Goal: Transaction & Acquisition: Complete application form

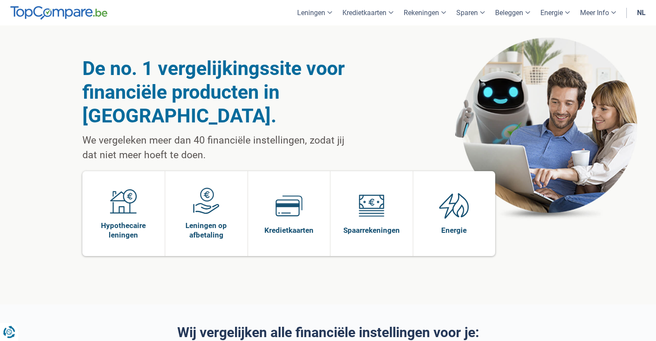
click at [643, 15] on link "nl" at bounding box center [641, 12] width 19 height 25
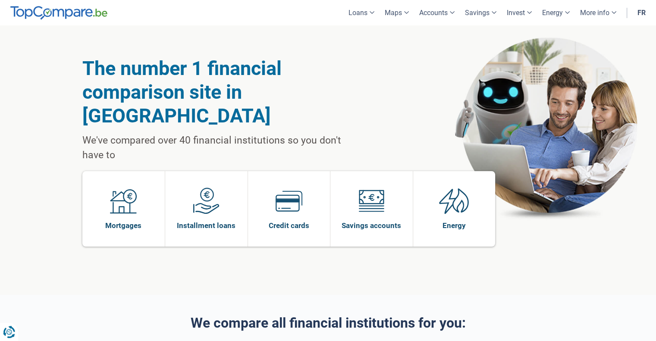
click at [388, 91] on div "The number 1 financial comparison site in Belgium We've compared over 40 financ…" at bounding box center [327, 159] width 491 height 269
click at [333, 100] on h1 "The number 1 financial comparison site in Belgium" at bounding box center [217, 91] width 270 height 71
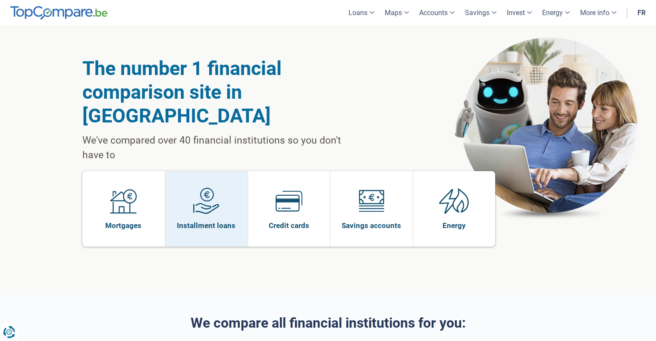
click at [235, 201] on link "Installment loans" at bounding box center [206, 208] width 82 height 75
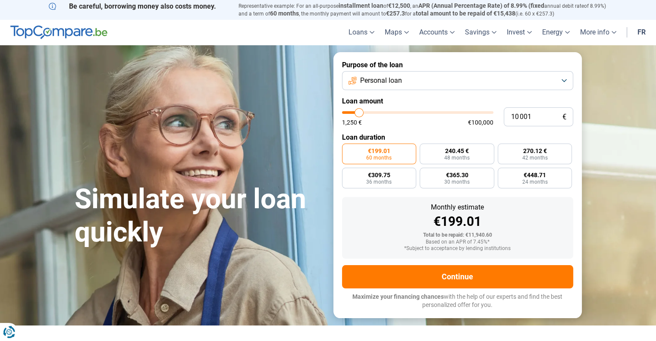
click at [439, 79] on button "Personal loan" at bounding box center [457, 80] width 231 height 19
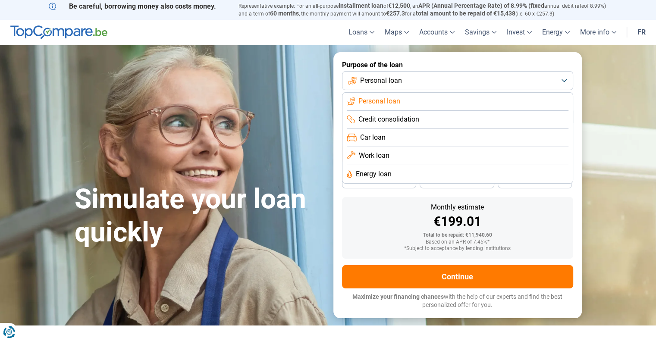
click at [382, 140] on font "Car loan" at bounding box center [372, 137] width 25 height 8
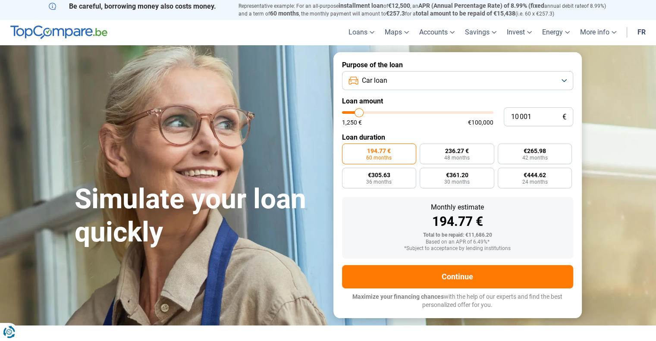
type input "11 000"
type input "11000"
type input "13 750"
type input "13750"
type input "16 250"
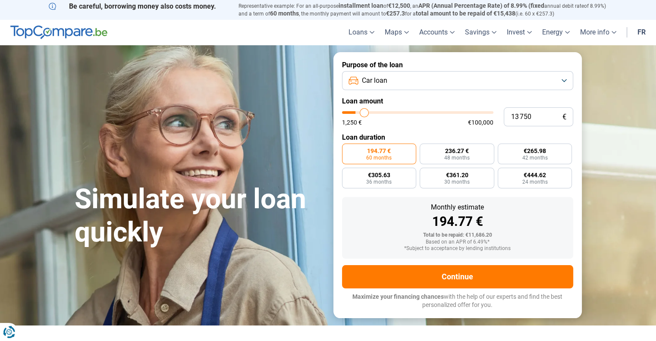
type input "16250"
type input "19 250"
type input "19250"
type input "21 750"
type input "21750"
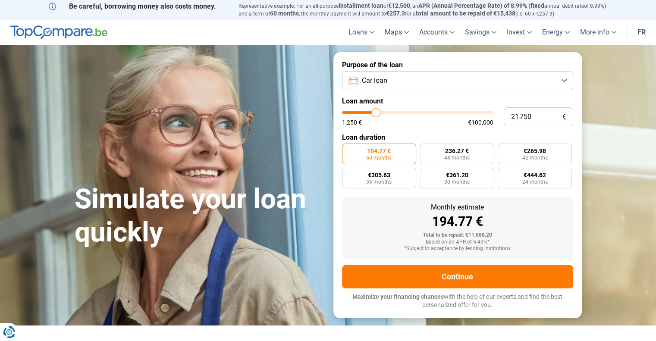
type input "22 250"
type input "22250"
type input "22 750"
type input "22750"
type input "23 000"
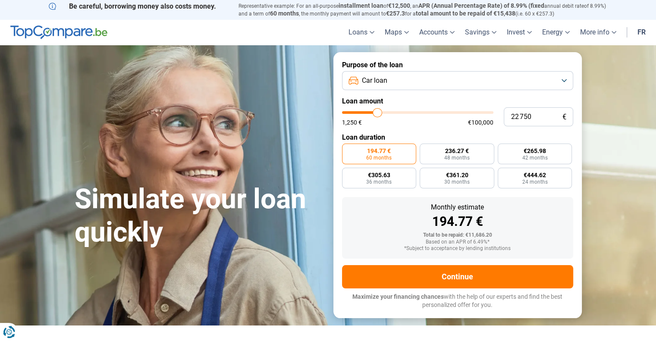
type input "23000"
type input "23 250"
type input "23250"
type input "23 750"
type input "23750"
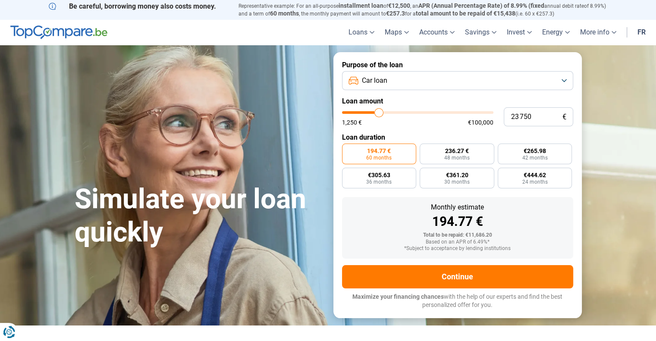
type input "24 500"
type input "24500"
type input "25 000"
type input "25000"
type input "25 250"
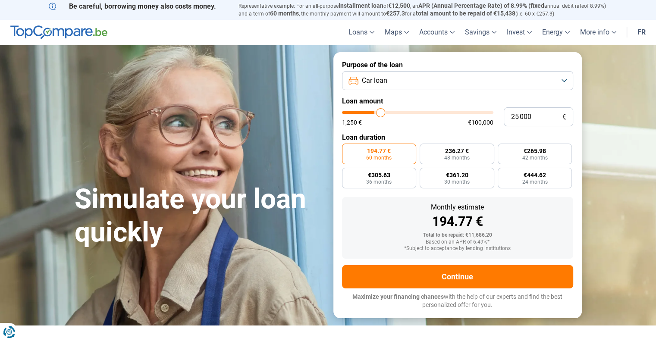
type input "25250"
type input "25 750"
type input "25750"
type input "26 250"
type input "26250"
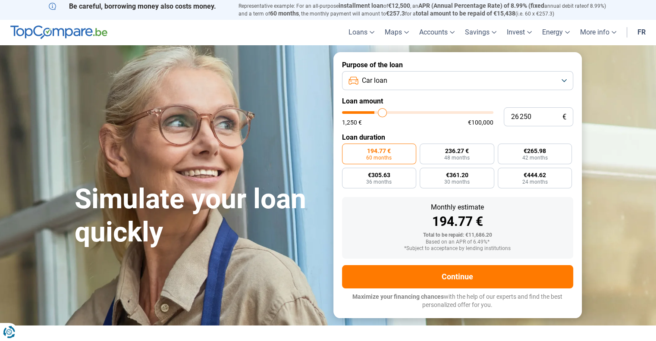
type input "26 500"
type input "26500"
type input "26 750"
type input "26750"
type input "27 250"
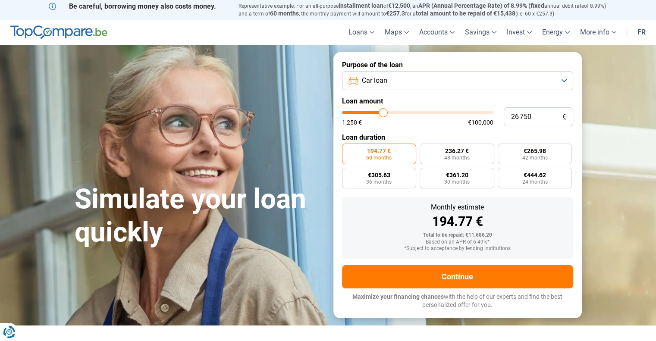
type input "27250"
type input "27 750"
type input "27750"
type input "28 250"
type input "28250"
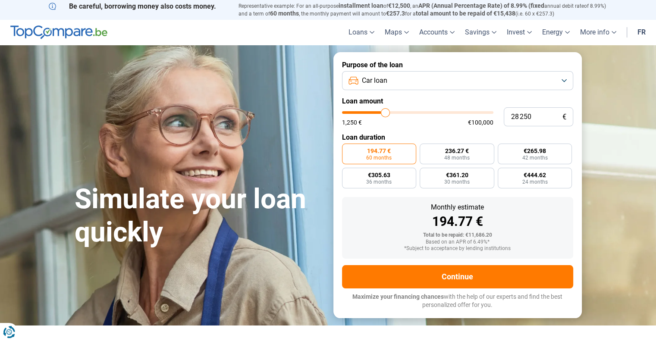
type input "29 000"
type input "29000"
type input "29 500"
type input "29500"
type input "30 000"
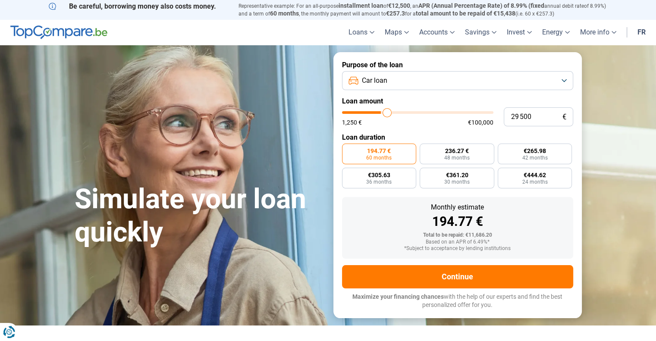
type input "30000"
type input "30 250"
type input "30250"
type input "30 500"
type input "30500"
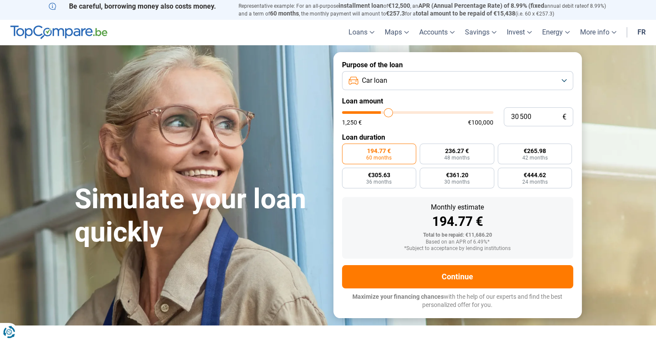
type input "30 750"
type input "30750"
type input "31 000"
type input "31000"
type input "31 500"
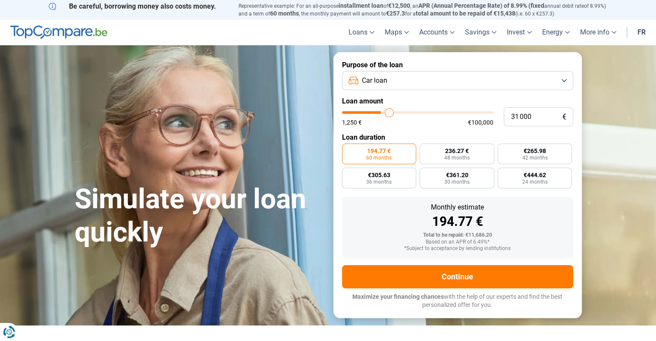
type input "31500"
type input "31 750"
type input "31750"
type input "32 750"
type input "32750"
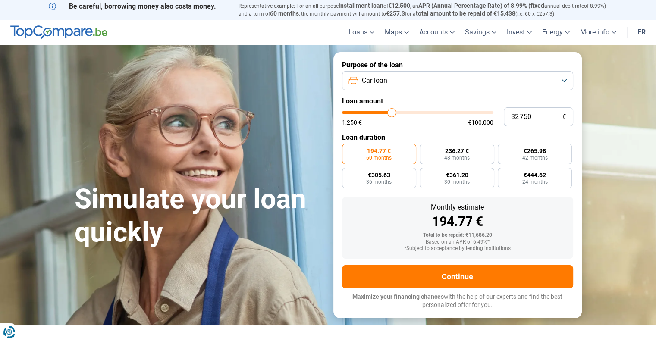
type input "33 500"
type input "33500"
type input "34 500"
type input "34500"
type input "36 000"
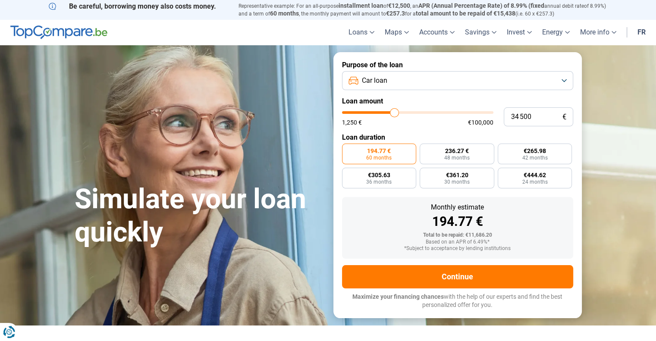
type input "36000"
type input "37 000"
type input "37000"
type input "38 000"
type input "38000"
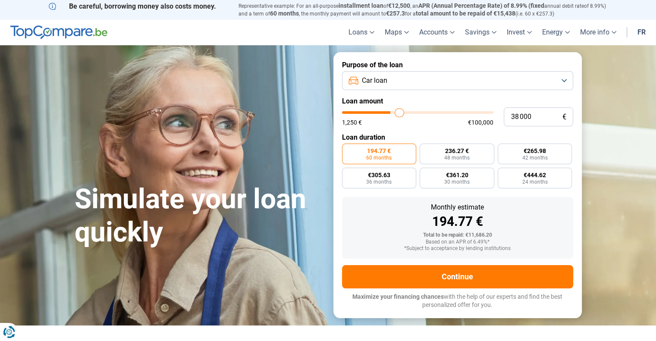
type input "38 750"
type input "38750"
type input "39 500"
type input "39500"
type input "40 250"
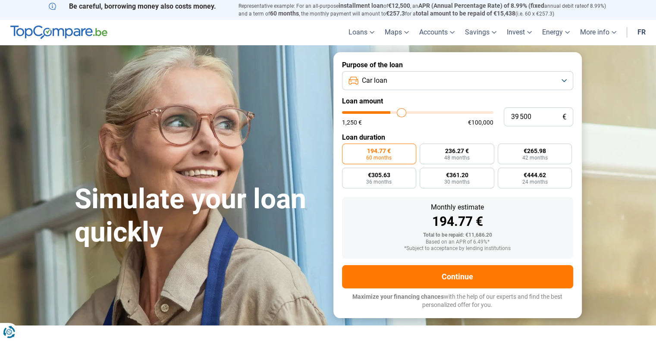
type input "40250"
type input "41 250"
type input "41250"
type input "42 000"
type input "42000"
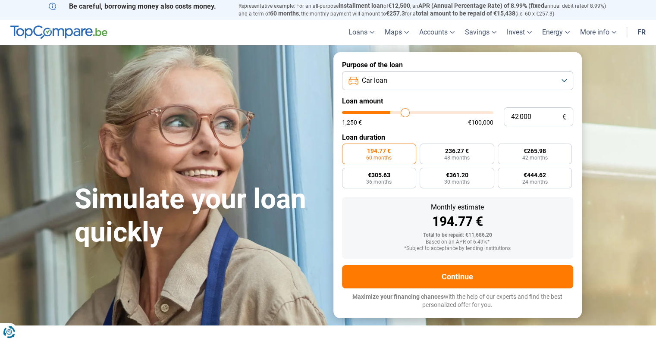
type input "42 500"
type input "42500"
type input "43 000"
type input "43000"
type input "43 250"
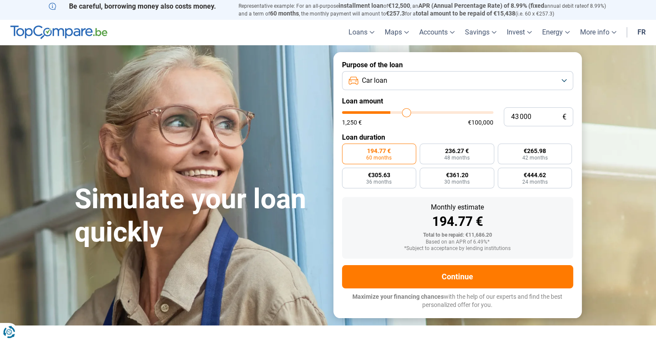
type input "43250"
type input "43 500"
type input "43500"
type input "43 750"
type input "43750"
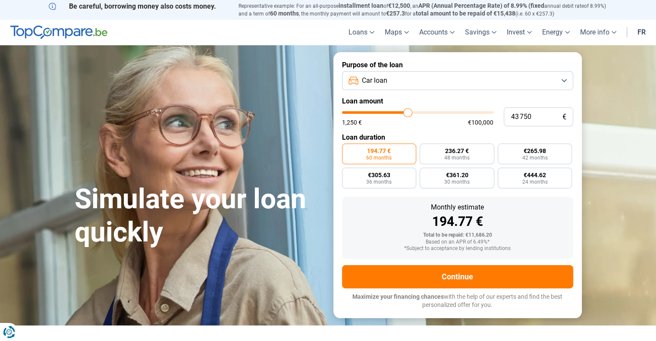
type input "44 000"
type input "44000"
type input "44 250"
type input "44250"
type input "44 500"
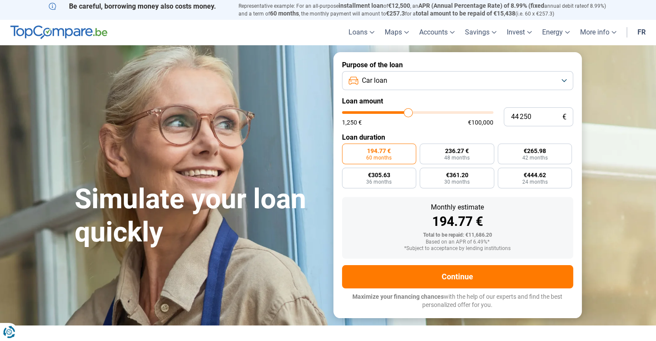
type input "44500"
type input "44 750"
type input "44750"
type input "45 250"
type input "45250"
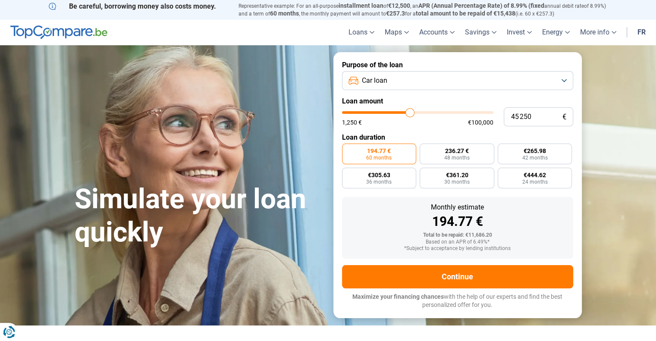
type input "45 500"
type input "45500"
type input "46 000"
type input "46000"
type input "46 500"
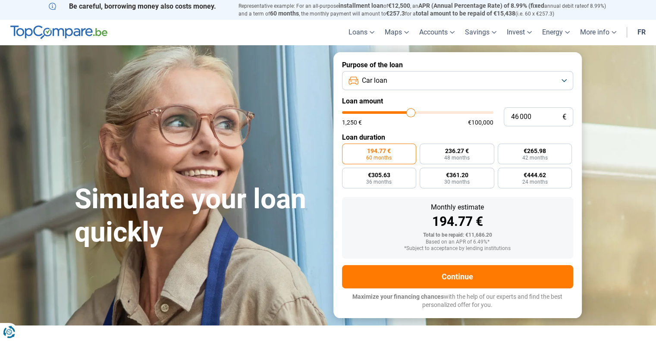
type input "46500"
type input "47 250"
type input "47250"
type input "47 500"
type input "47500"
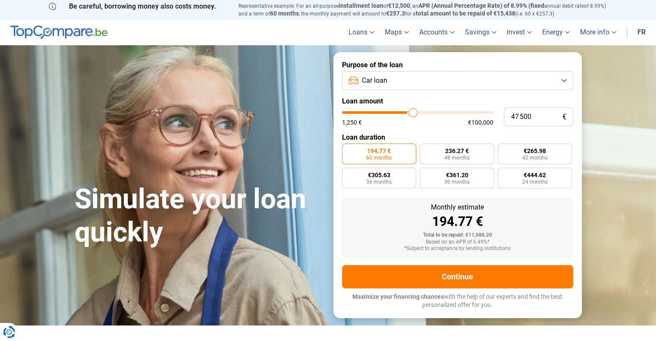
type input "48 250"
type input "48250"
type input "48 750"
type input "48750"
type input "49 000"
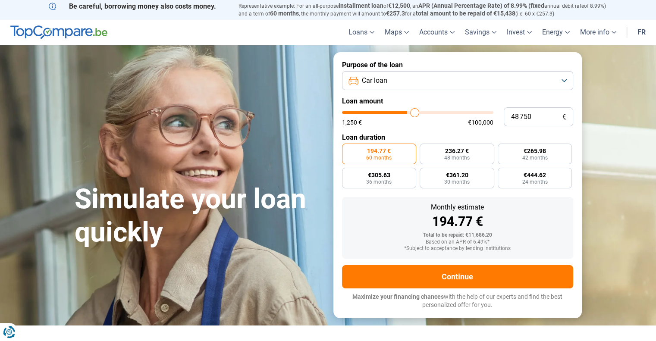
type input "49000"
type input "49 500"
type input "49500"
type input "50 000"
type input "50000"
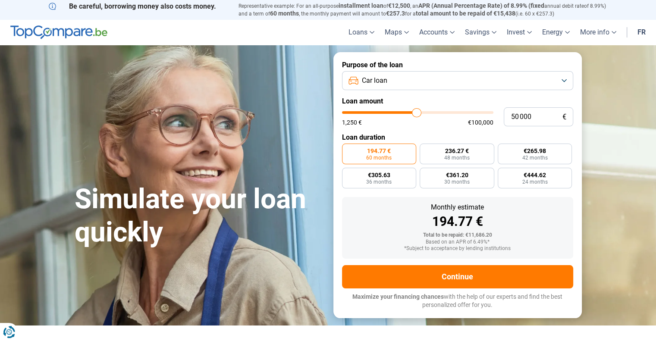
type input "50 250"
type input "50250"
type input "50 750"
type input "50750"
type input "51 000"
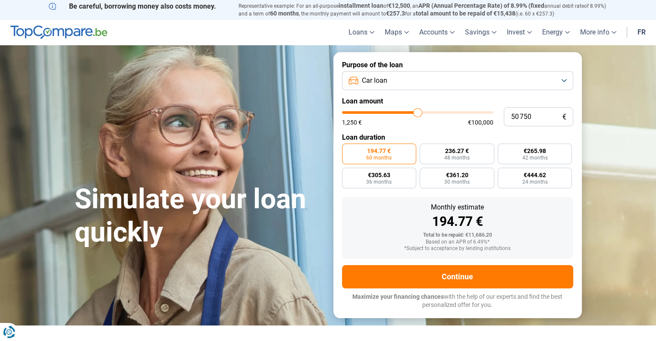
type input "51000"
type input "51 250"
type input "51250"
type input "51 500"
type input "51500"
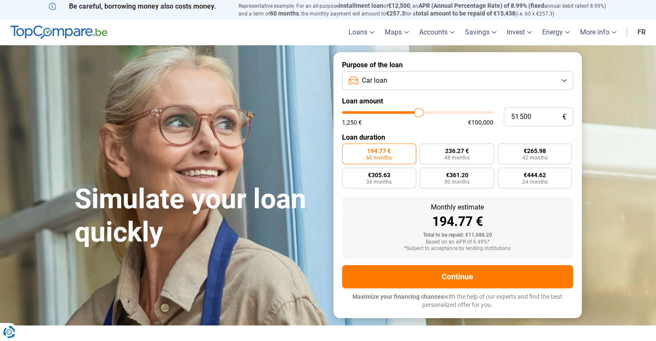
type input "51 750"
type input "51750"
type input "52 000"
type input "52000"
type input "52 250"
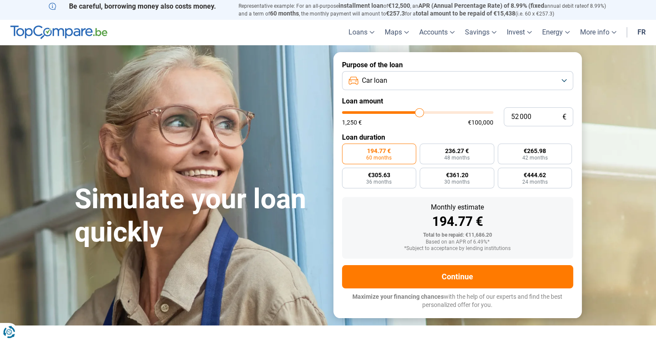
type input "52250"
type input "52 500"
type input "52500"
type input "53 250"
type input "53250"
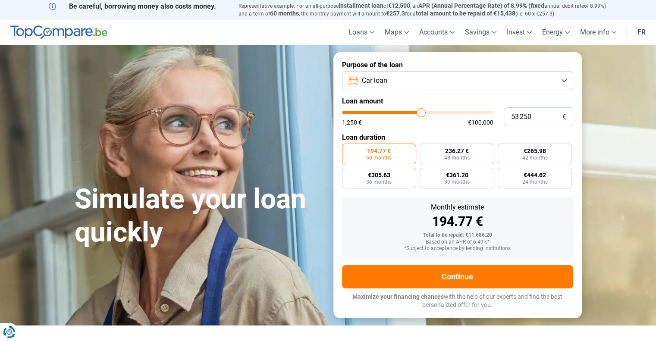
type input "53 500"
type input "53500"
type input "54 000"
type input "54000"
type input "54 500"
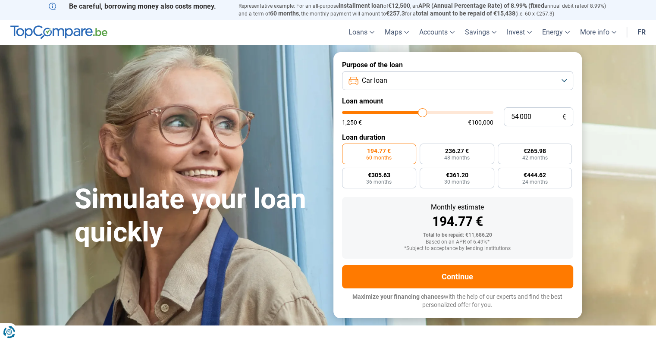
type input "54500"
type input "55 500"
type input "55500"
type input "56 500"
type input "56500"
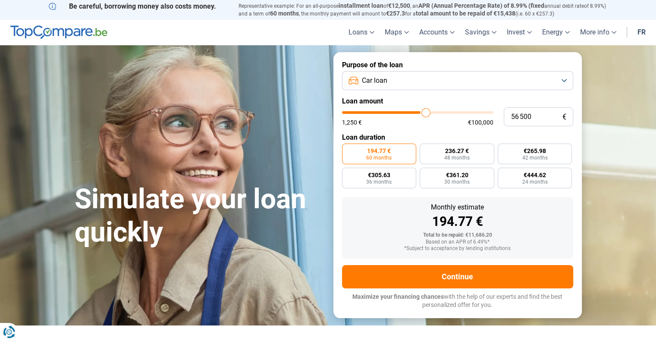
type input "57 250"
type input "57250"
type input "57 500"
type input "57500"
type input "57 750"
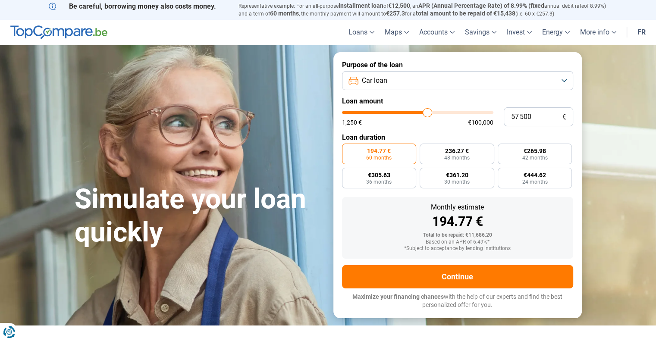
type input "57750"
type input "58 000"
type input "58000"
type input "58 500"
type input "58500"
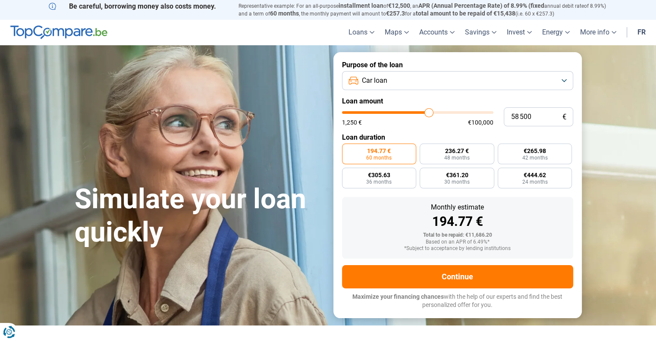
type input "59 000"
type input "59000"
type input "59 250"
type input "59250"
type input "59 500"
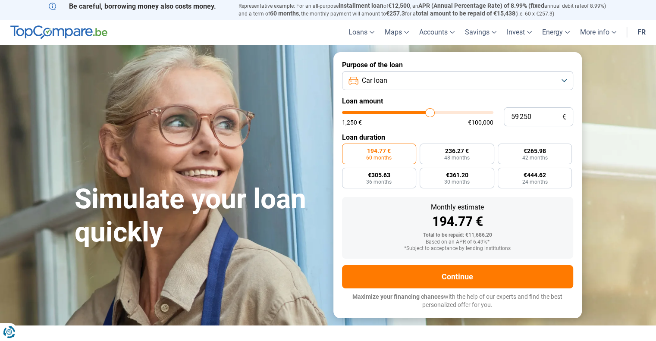
type input "59500"
type input "59 750"
type input "59750"
type input "60 000"
type input "60000"
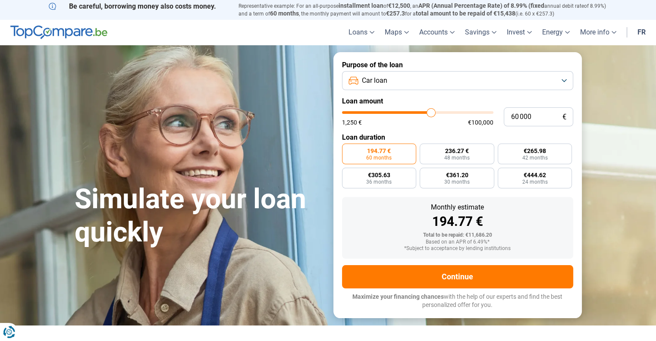
type input "60 500"
type input "60500"
type input "60 750"
type input "60750"
type input "61 000"
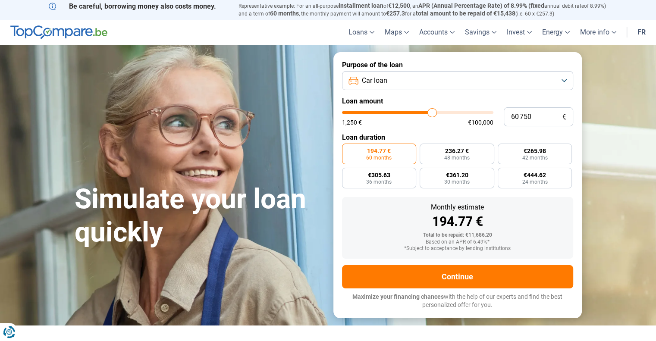
type input "61000"
type input "61 250"
type input "61250"
type input "62 000"
type input "62000"
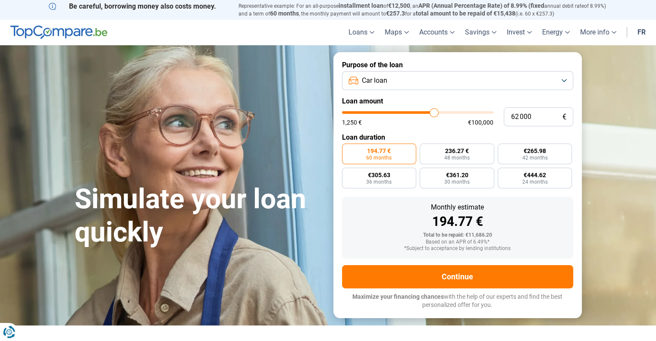
type input "62 250"
type input "62250"
type input "62 500"
type input "62500"
type input "62 750"
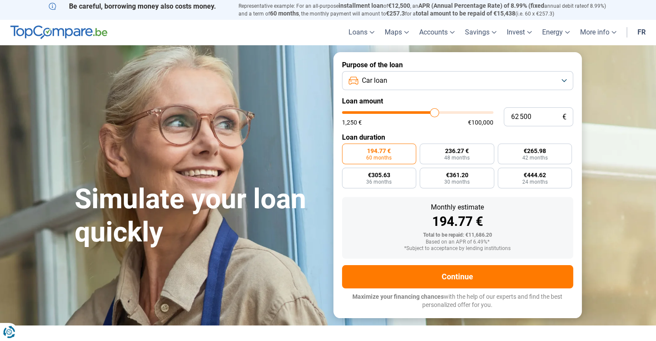
type input "62750"
type input "63 000"
type input "63000"
type input "63 250"
type input "63250"
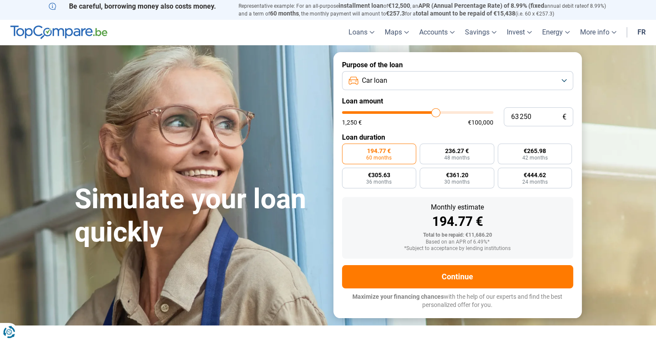
type input "63 500"
type input "63500"
type input "63 750"
type input "63750"
type input "64 000"
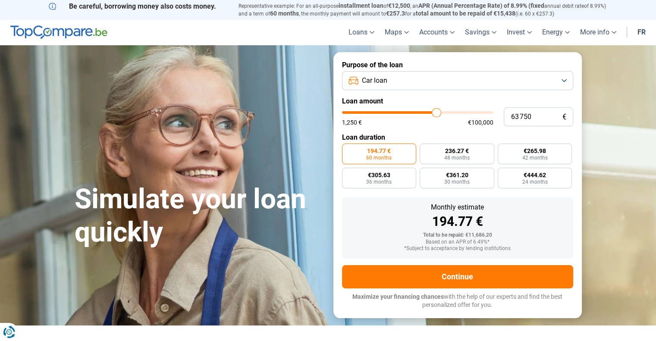
type input "64000"
type input "64 250"
type input "64250"
type input "64 500"
type input "64500"
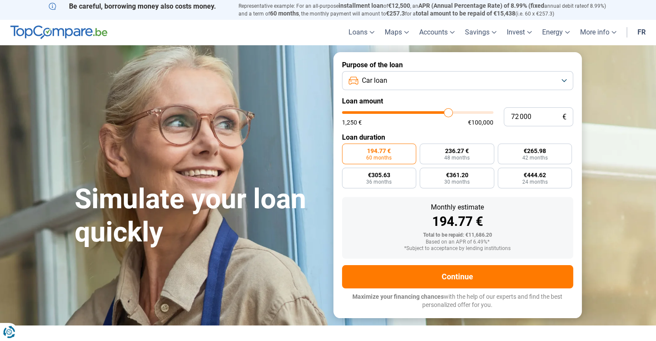
drag, startPoint x: 359, startPoint y: 112, endPoint x: 448, endPoint y: 117, distance: 89.4
click at [448, 114] on input "range" at bounding box center [417, 112] width 151 height 3
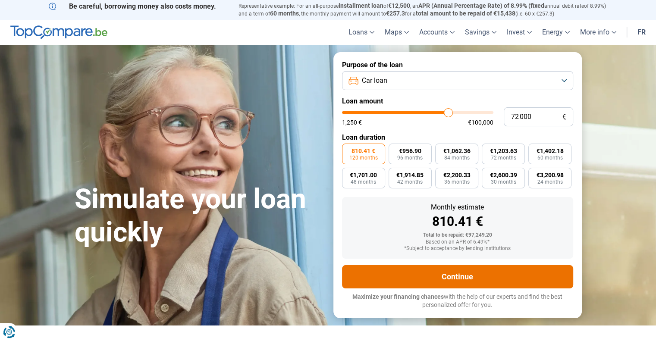
click at [473, 274] on button "Continue" at bounding box center [457, 276] width 231 height 23
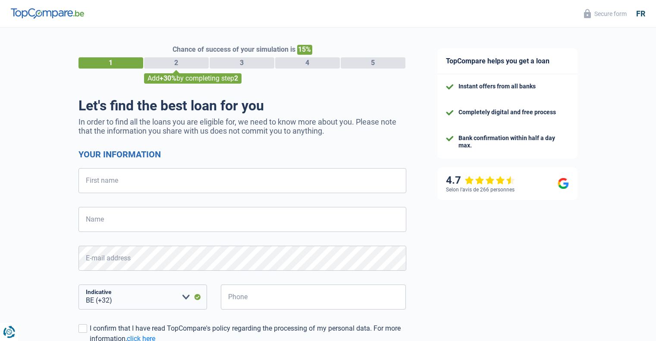
select select "32"
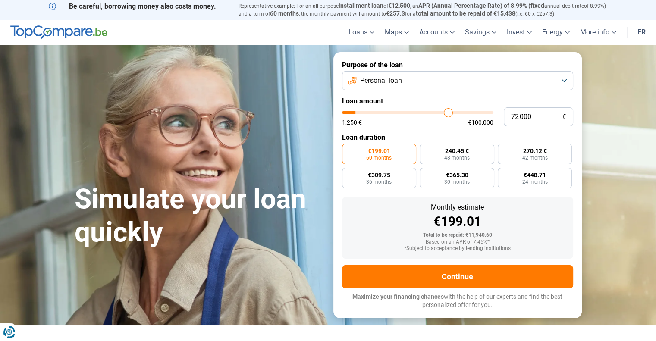
type input "73 250"
type input "73250"
type input "73 500"
type input "73500"
type input "74 000"
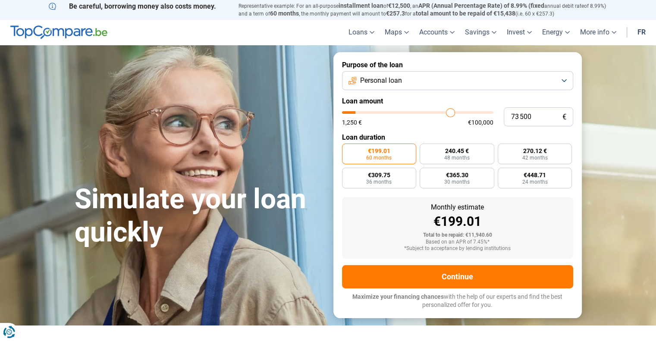
type input "74000"
type input "74 250"
type input "74250"
type input "74 750"
type input "74750"
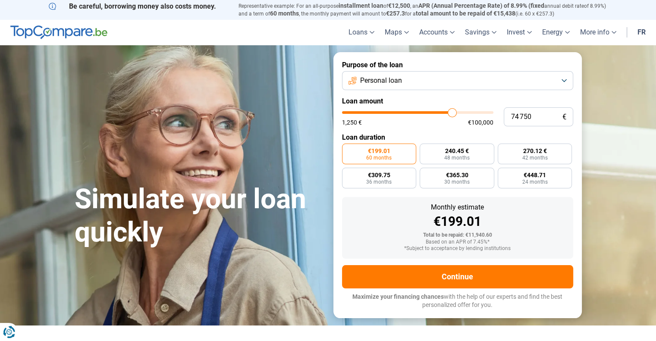
type input "75 250"
type input "75250"
type input "75 750"
type input "75750"
type input "76 000"
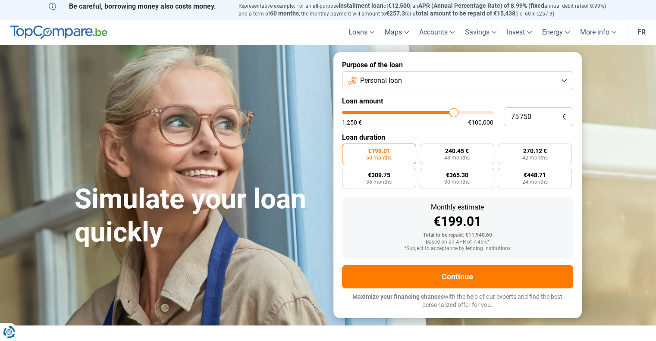
type input "76000"
type input "75 500"
type input "75500"
type input "75 000"
type input "75000"
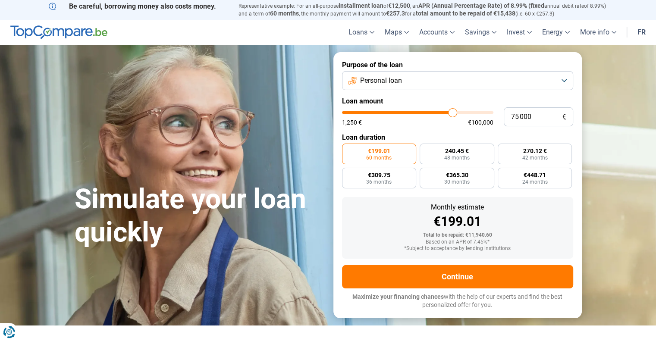
type input "74 500"
type input "74500"
type input "74 250"
type input "74250"
type input "74 000"
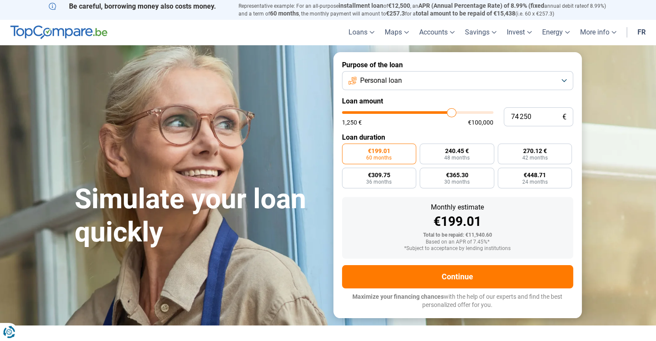
type input "74000"
type input "73 750"
type input "73750"
type input "73 500"
type input "73500"
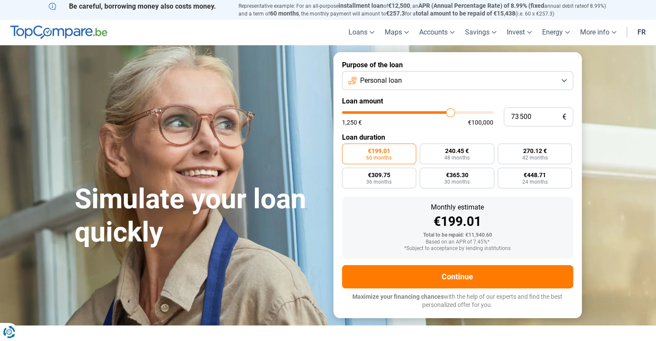
type input "73 250"
type input "73250"
type input "73 000"
type input "73000"
type input "72 750"
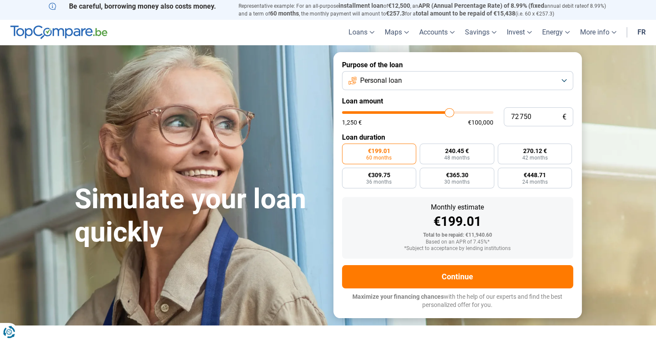
type input "72750"
click at [449, 114] on input "range" at bounding box center [417, 112] width 151 height 3
radio input "false"
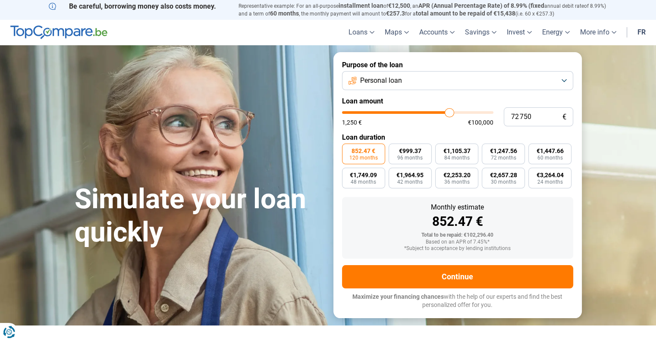
type input "71 250"
type input "71250"
type input "71 500"
type input "71500"
type input "71 250"
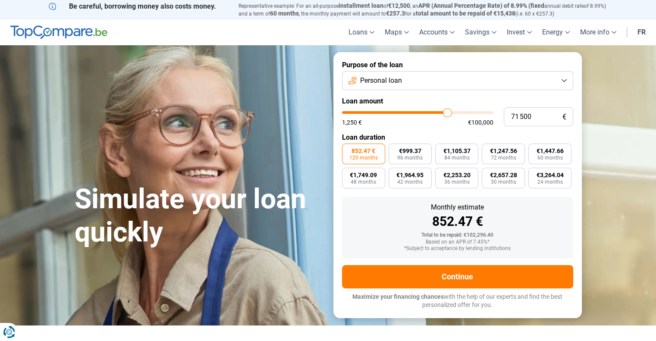
type input "71250"
type input "71 000"
type input "71000"
type input "70 750"
type input "70750"
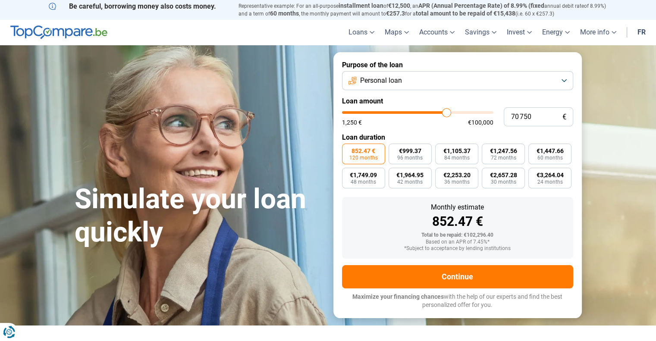
type input "70 500"
type input "70500"
type input "70 250"
type input "70250"
type input "70 000"
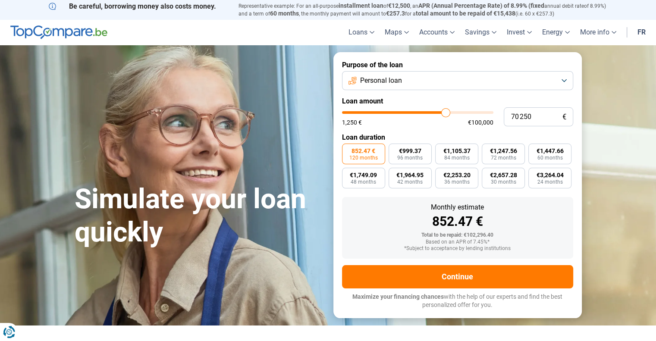
type input "70000"
type input "69 750"
type input "69750"
type input "69 500"
type input "69500"
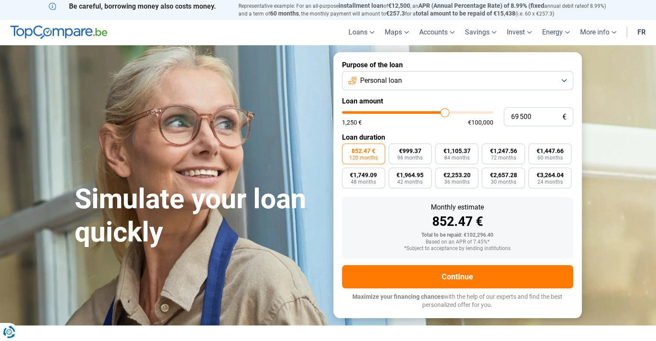
type input "69 000"
type input "69000"
type input "68 750"
type input "68750"
type input "69 000"
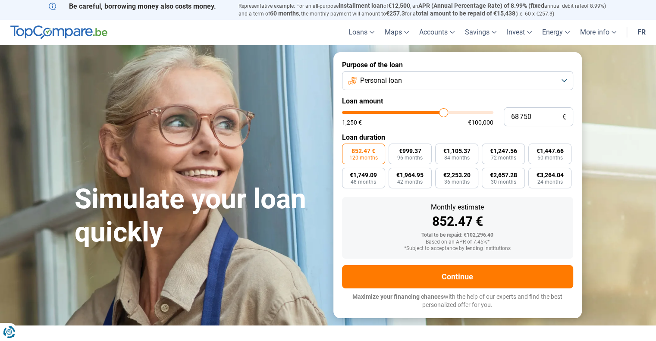
type input "69000"
type input "69 250"
type input "69250"
type input "69 500"
type input "69500"
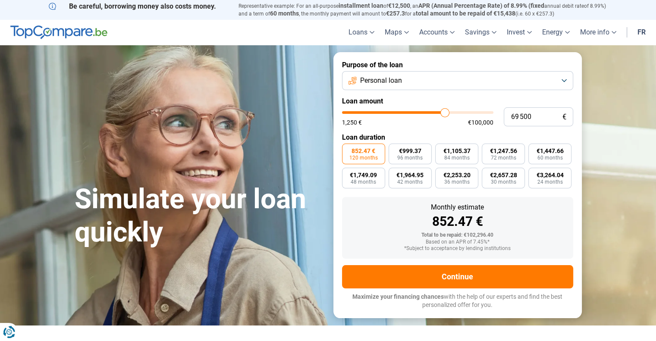
type input "69 750"
type input "69750"
type input "69 500"
type input "69500"
type input "69 250"
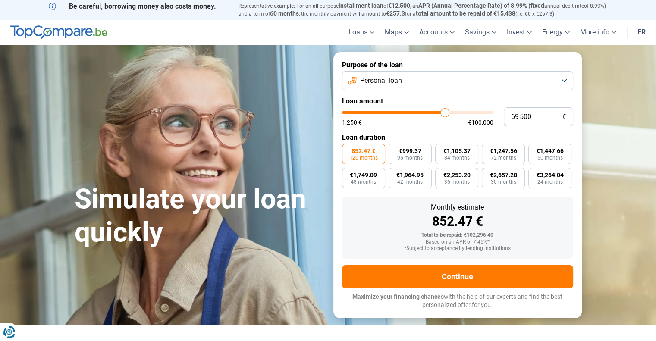
type input "69250"
type input "69 000"
type input "69000"
type input "68 750"
type input "68750"
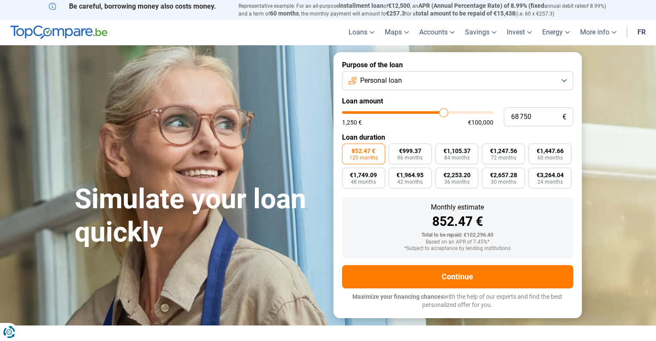
type input "68 250"
type input "68250"
type input "67 750"
type input "67750"
type input "67 500"
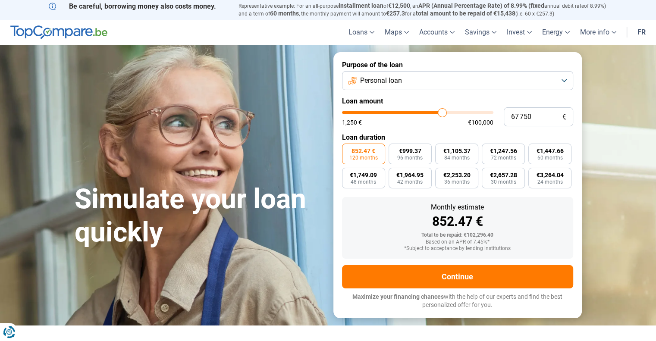
type input "67500"
type input "67 250"
drag, startPoint x: 447, startPoint y: 114, endPoint x: 441, endPoint y: 112, distance: 5.9
type input "67250"
click at [441, 112] on input "range" at bounding box center [417, 112] width 151 height 3
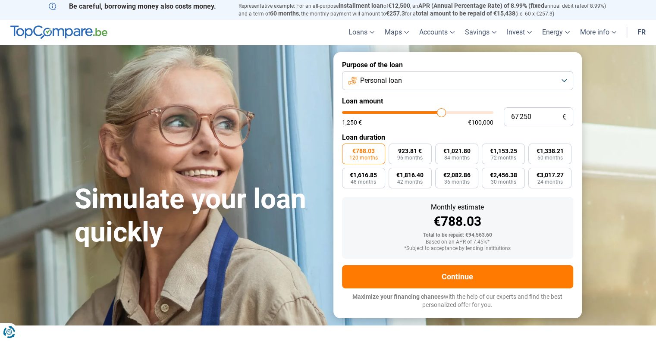
type input "66 750"
type input "66750"
type input "67 000"
type input "67000"
type input "67 250"
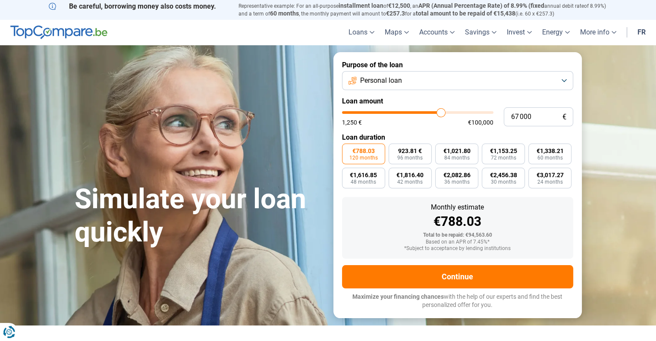
type input "67250"
type input "67 500"
type input "67500"
type input "67 750"
type input "67750"
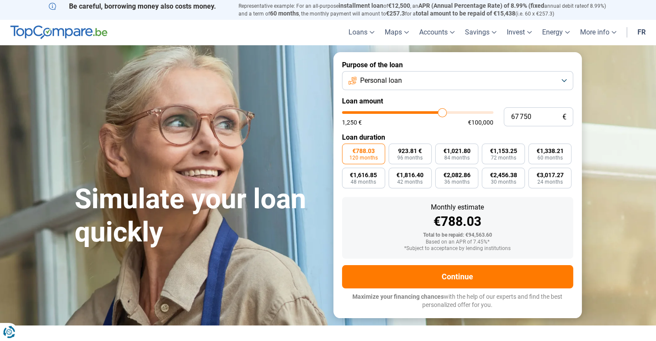
type input "68 000"
type input "68000"
type input "68 250"
type input "68250"
type input "68 500"
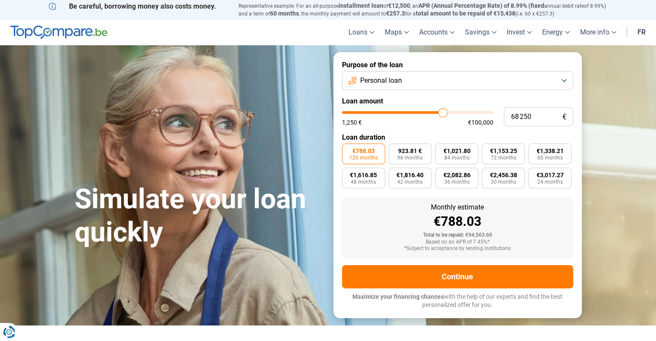
type input "68500"
type input "68 750"
type input "68750"
type input "69 000"
type input "69000"
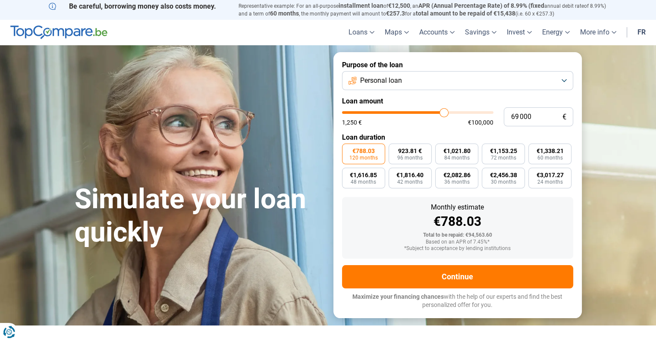
type input "69 250"
type input "69250"
type input "69 500"
type input "69500"
type input "69 750"
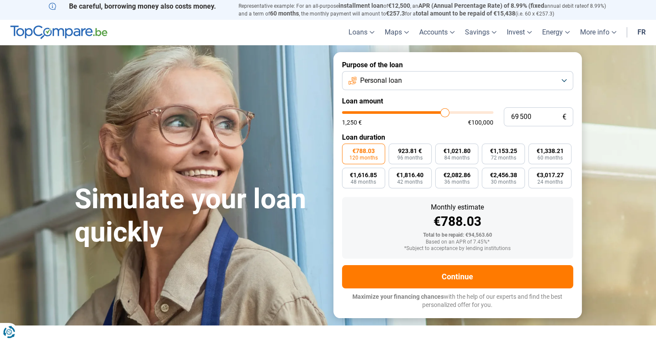
type input "69750"
type input "70 000"
type input "70000"
type input "70 250"
type input "70250"
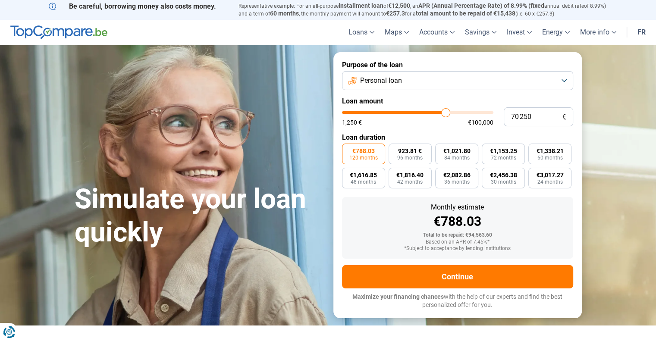
type input "70 500"
drag, startPoint x: 440, startPoint y: 113, endPoint x: 446, endPoint y: 113, distance: 6.0
type input "70500"
click at [446, 113] on input "range" at bounding box center [417, 112] width 151 height 3
